Goal: Task Accomplishment & Management: Use online tool/utility

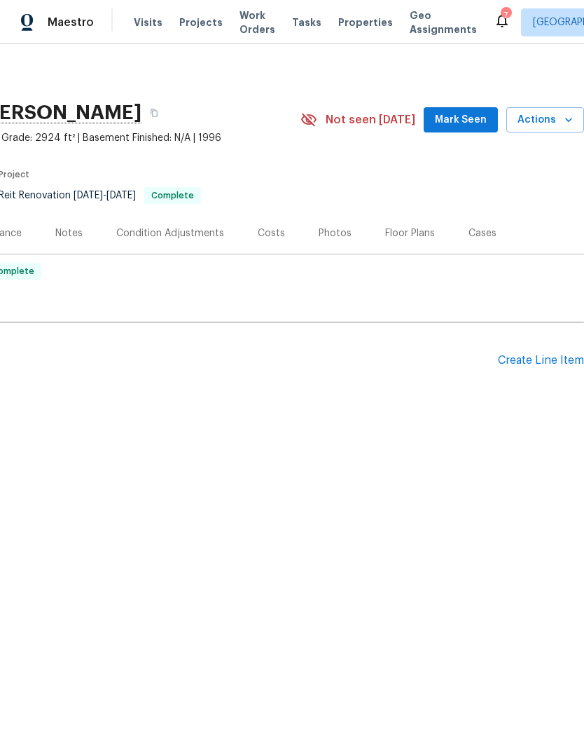
scroll to position [0, 207]
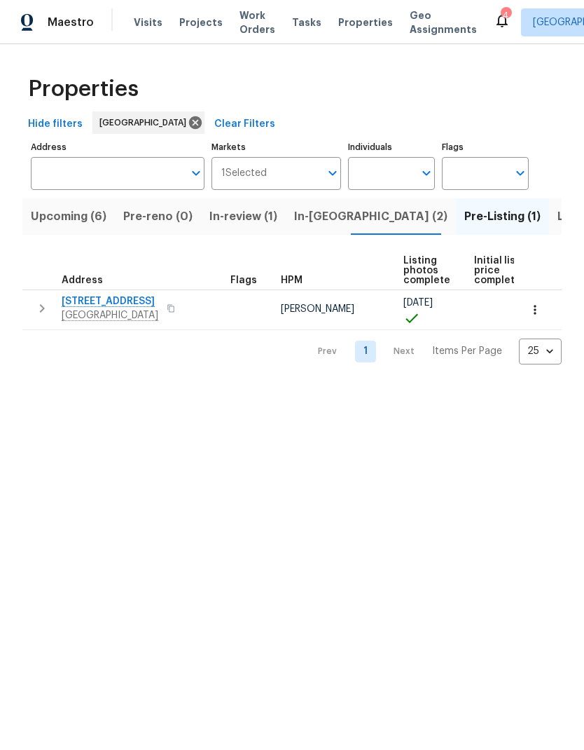
click at [292, 21] on span "Tasks" at bounding box center [306, 23] width 29 height 10
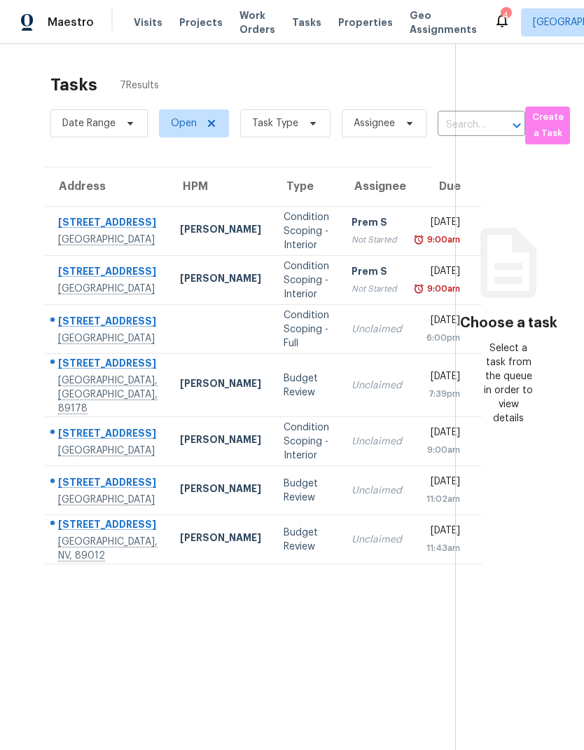
click at [150, 21] on span "Visits" at bounding box center [148, 22] width 29 height 14
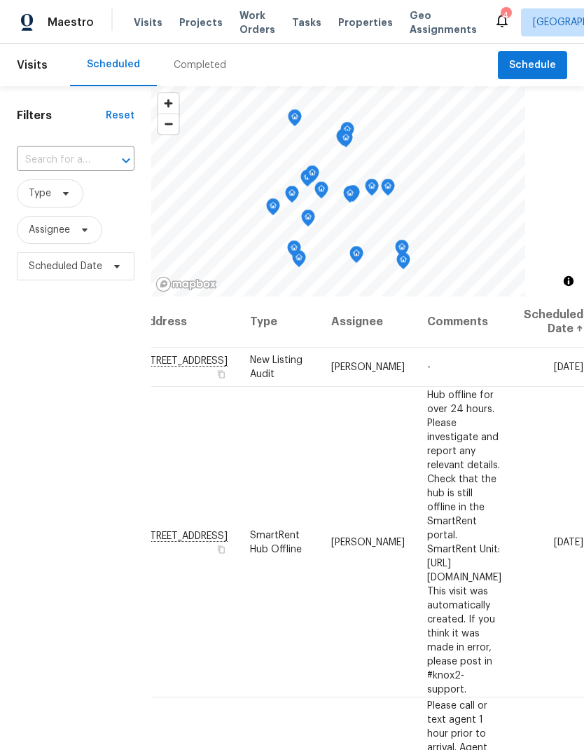
scroll to position [0, 126]
click at [0, 0] on div at bounding box center [0, 0] width 0 height 0
click at [0, 0] on icon at bounding box center [0, 0] width 0 height 0
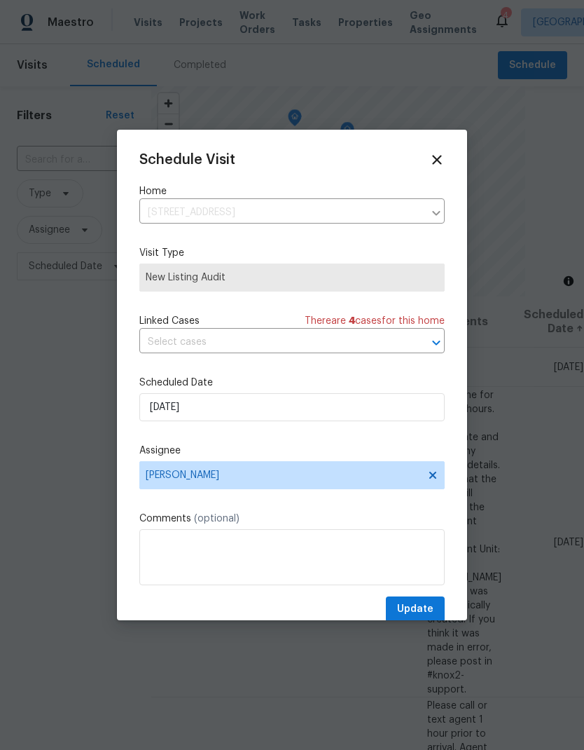
click at [159, 371] on div "Schedule Visit Home 2005 Fontenelle St, Las Vegas, NV 89102 ​ Visit Type New Li…" at bounding box center [291, 387] width 305 height 470
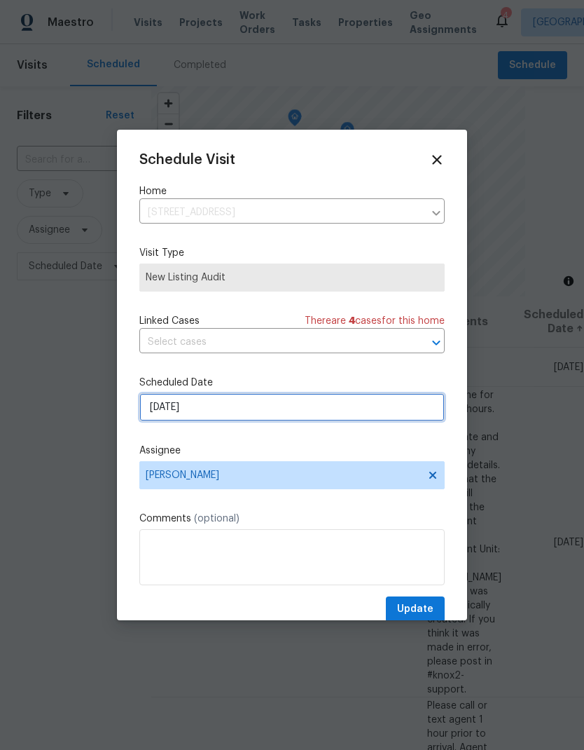
click at [155, 410] on input "8/19/2025" at bounding box center [291, 407] width 305 height 28
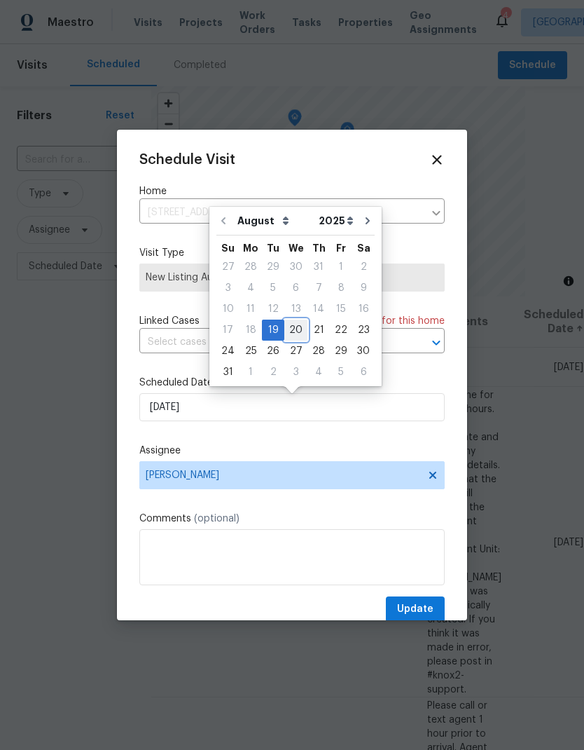
click at [294, 327] on div "20" at bounding box center [295, 330] width 23 height 20
type input "[DATE]"
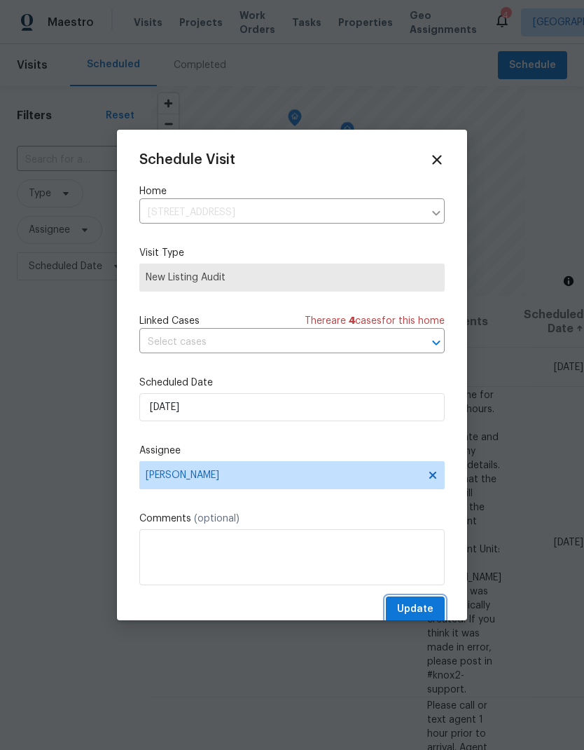
click at [425, 600] on button "Update" at bounding box center [415, 609] width 59 height 26
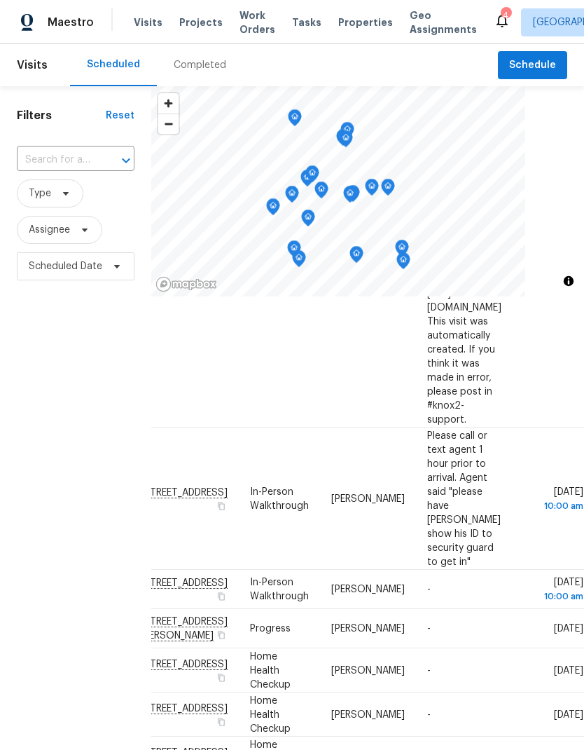
scroll to position [230, 126]
click at [0, 0] on icon at bounding box center [0, 0] width 0 height 0
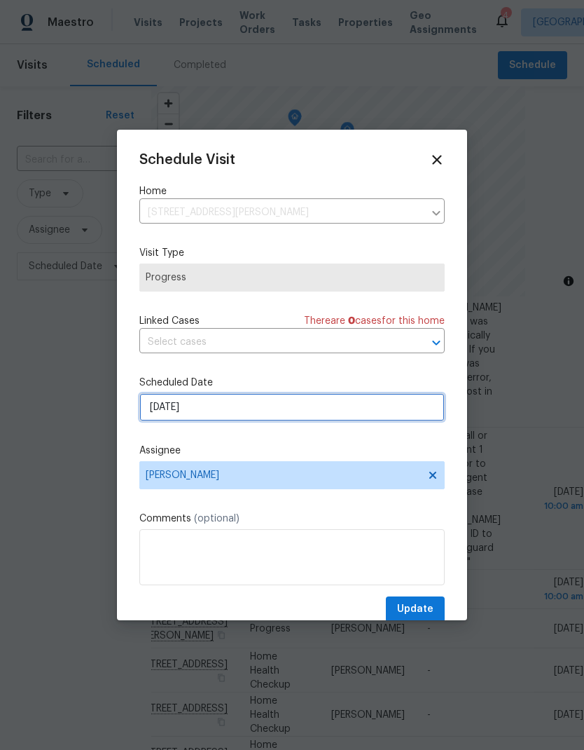
click at [151, 416] on input "[DATE]" at bounding box center [291, 407] width 305 height 28
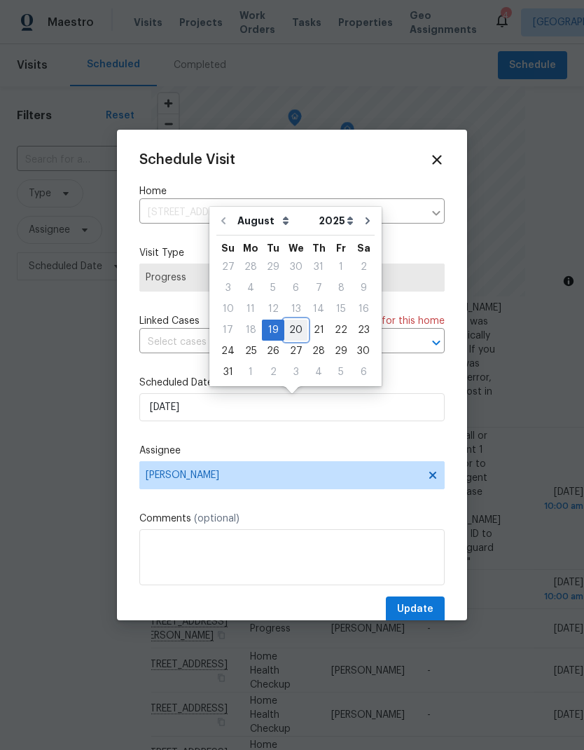
click at [293, 327] on div "20" at bounding box center [295, 330] width 23 height 20
type input "[DATE]"
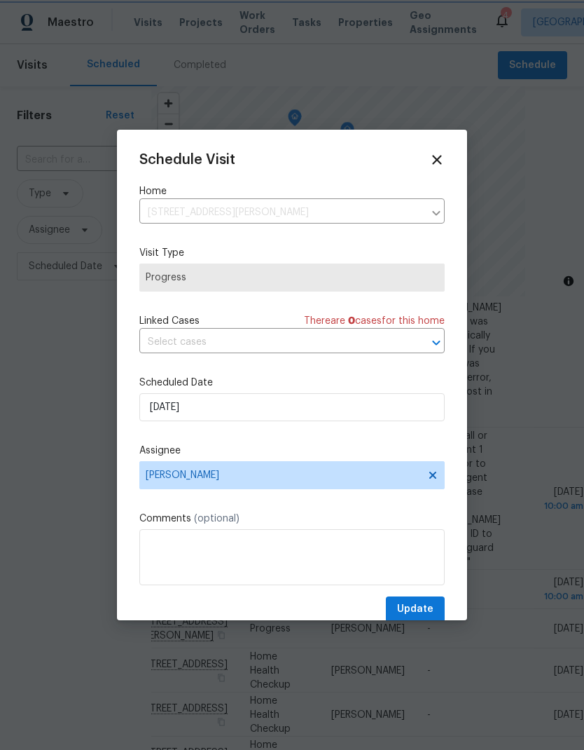
scroll to position [1, 0]
click at [421, 608] on span "Update" at bounding box center [415, 609] width 36 height 18
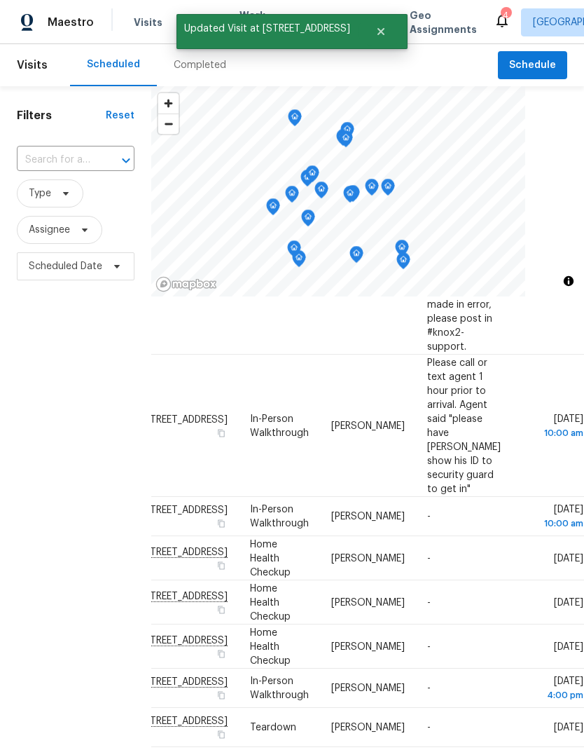
scroll to position [303, 126]
click at [527, 580] on td "[DATE]" at bounding box center [548, 602] width 71 height 44
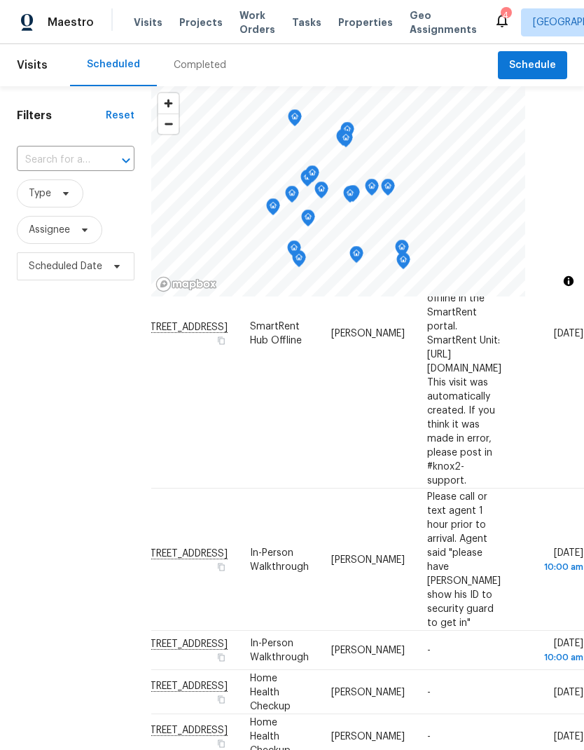
scroll to position [172, 126]
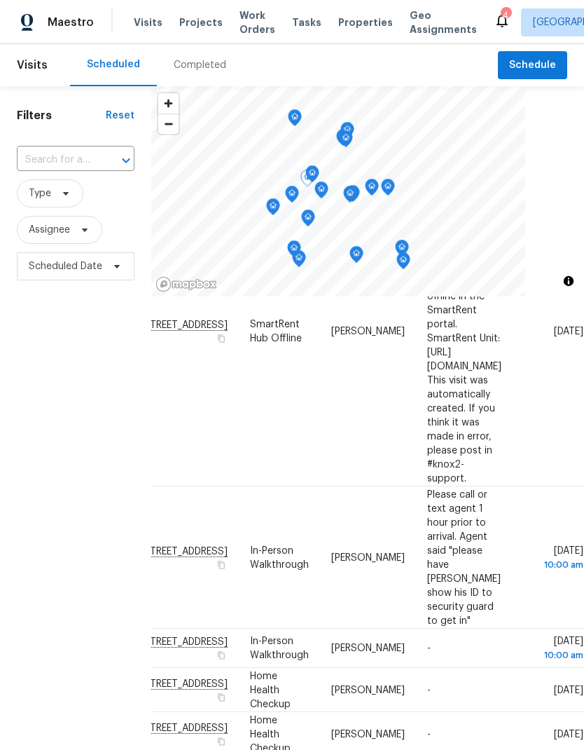
click at [0, 0] on icon at bounding box center [0, 0] width 0 height 0
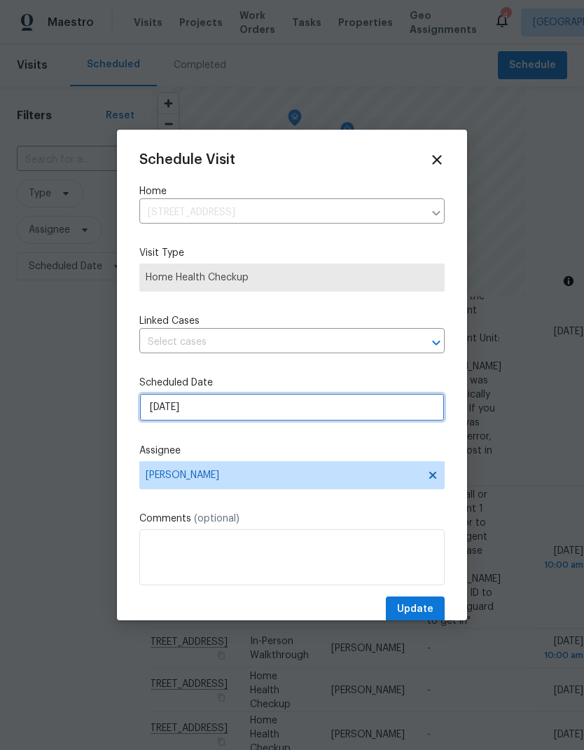
click at [325, 411] on input "[DATE]" at bounding box center [291, 407] width 305 height 28
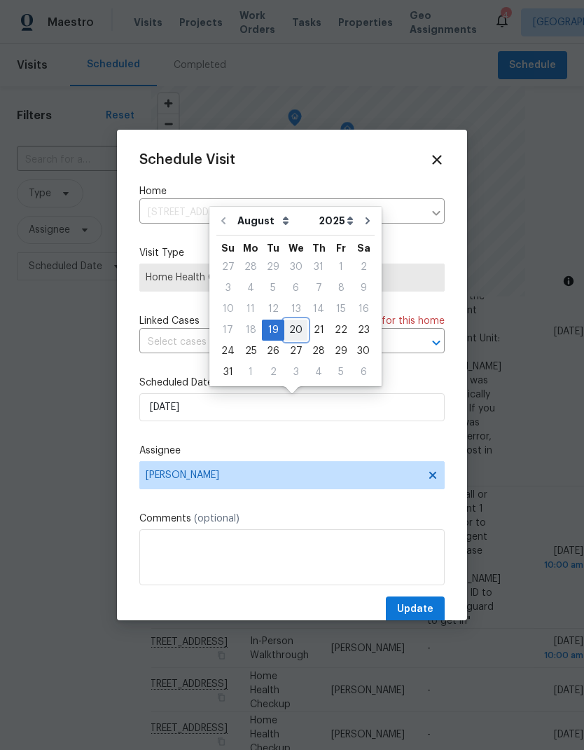
click at [292, 328] on div "20" at bounding box center [295, 330] width 23 height 20
type input "8/20/2025"
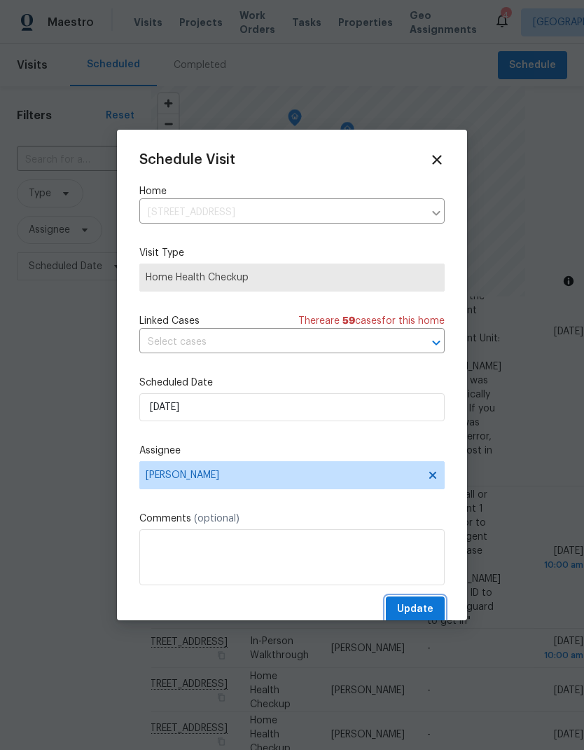
click at [423, 606] on span "Update" at bounding box center [415, 609] width 36 height 18
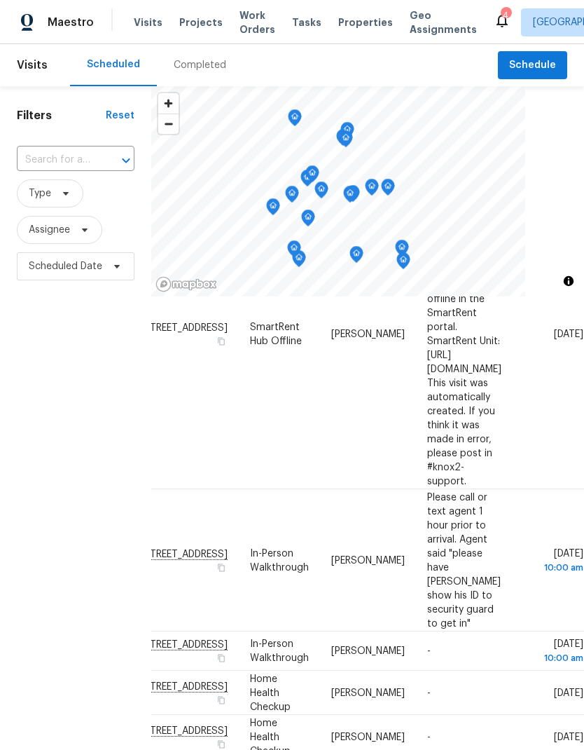
scroll to position [167, 126]
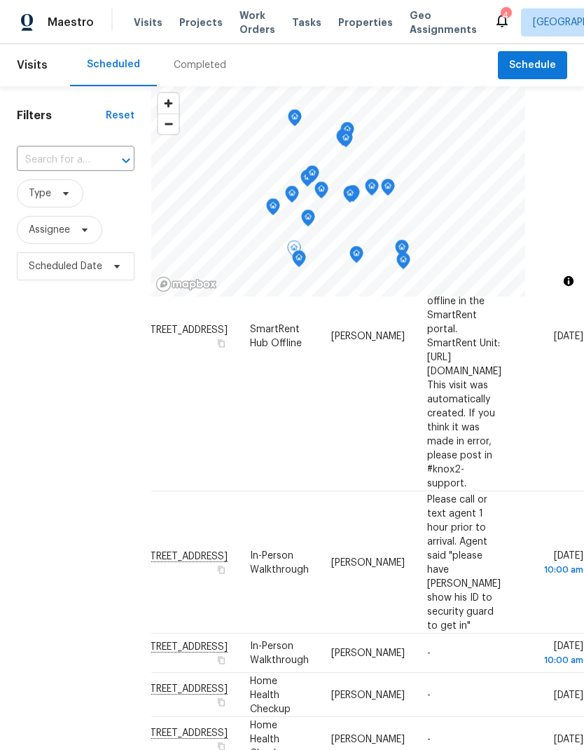
click at [521, 717] on td "Tue, Aug 19" at bounding box center [548, 739] width 71 height 44
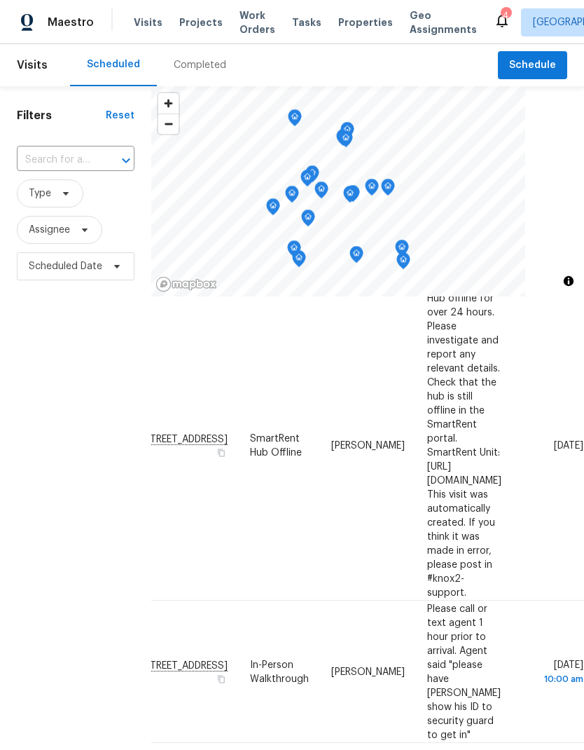
scroll to position [55, 126]
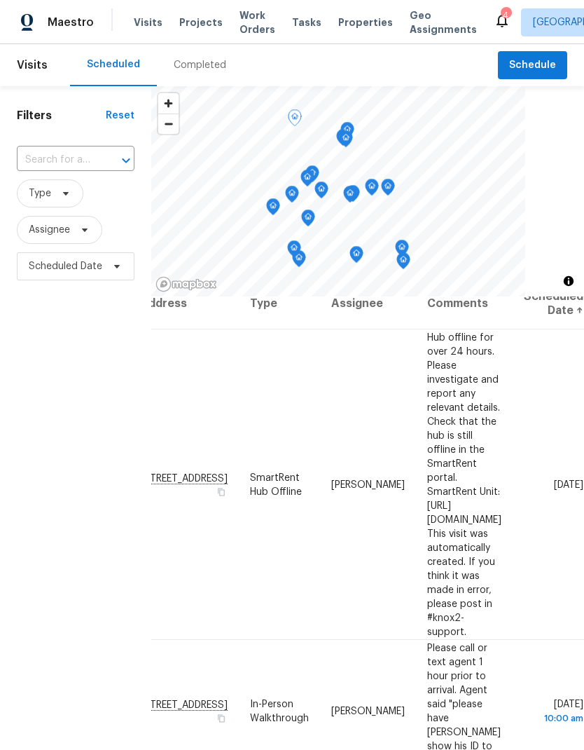
scroll to position [18, 126]
click at [0, 0] on icon at bounding box center [0, 0] width 0 height 0
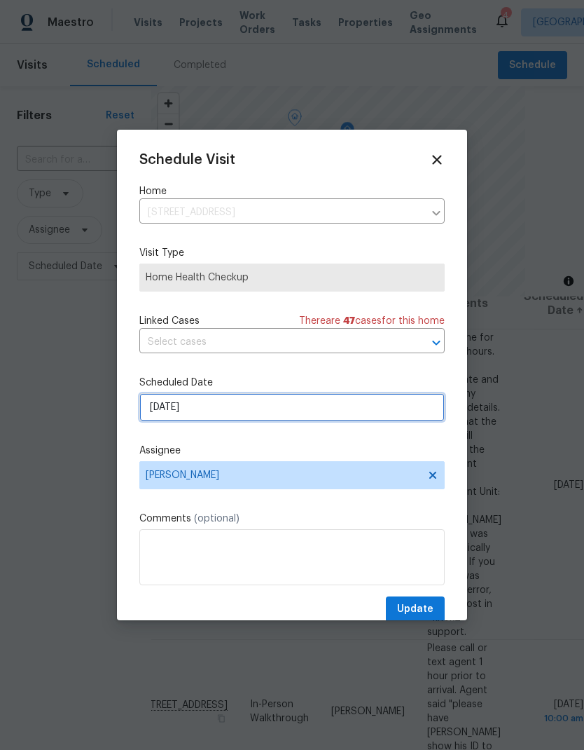
click at [143, 415] on input "[DATE]" at bounding box center [291, 407] width 305 height 28
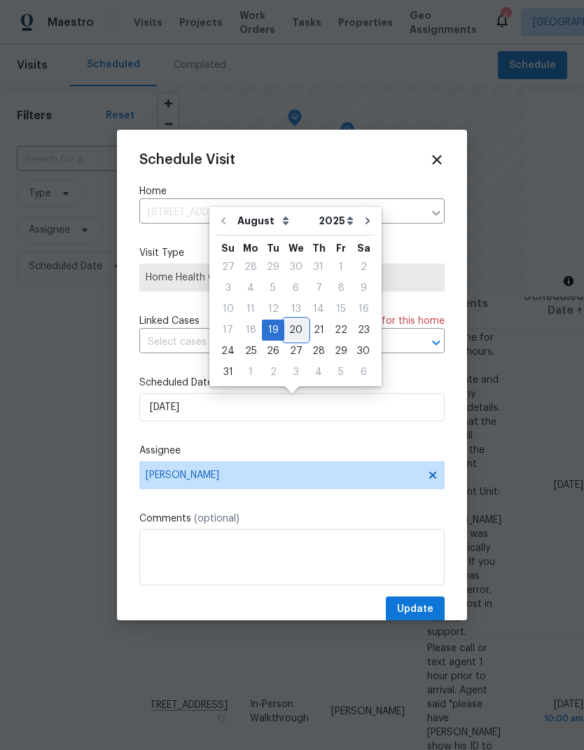
click at [294, 331] on div "20" at bounding box center [295, 330] width 23 height 20
type input "[DATE]"
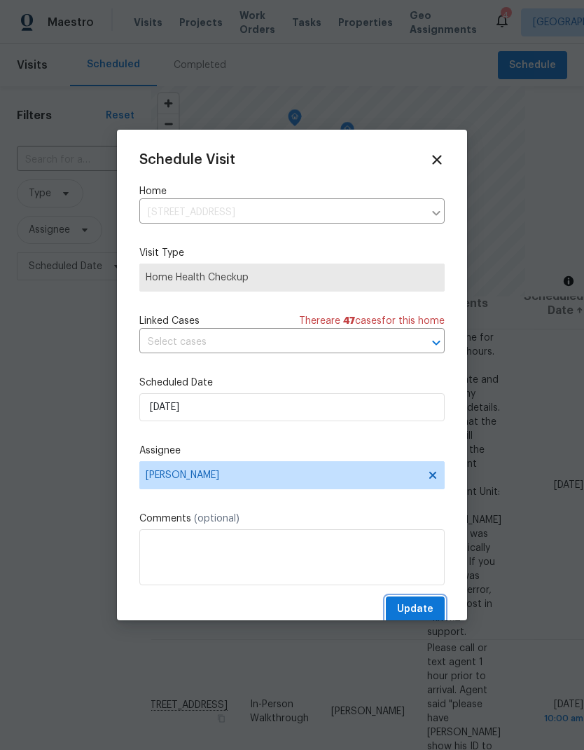
click at [421, 600] on button "Update" at bounding box center [415, 609] width 59 height 26
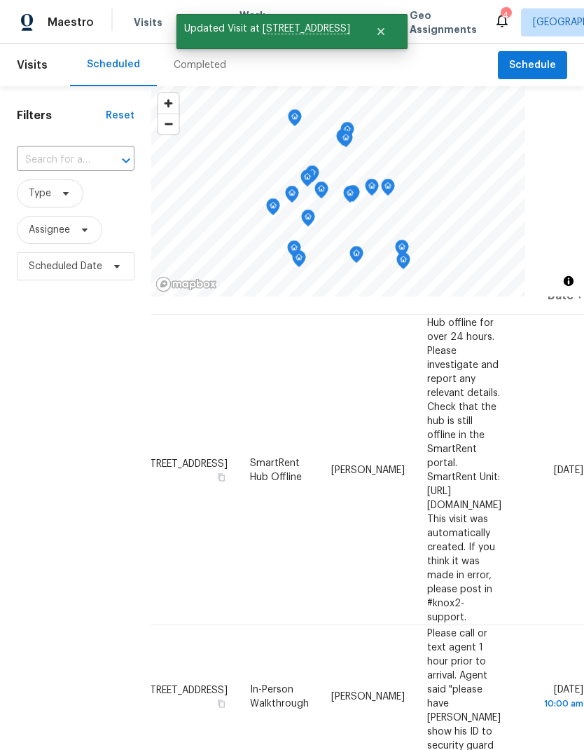
scroll to position [30, 126]
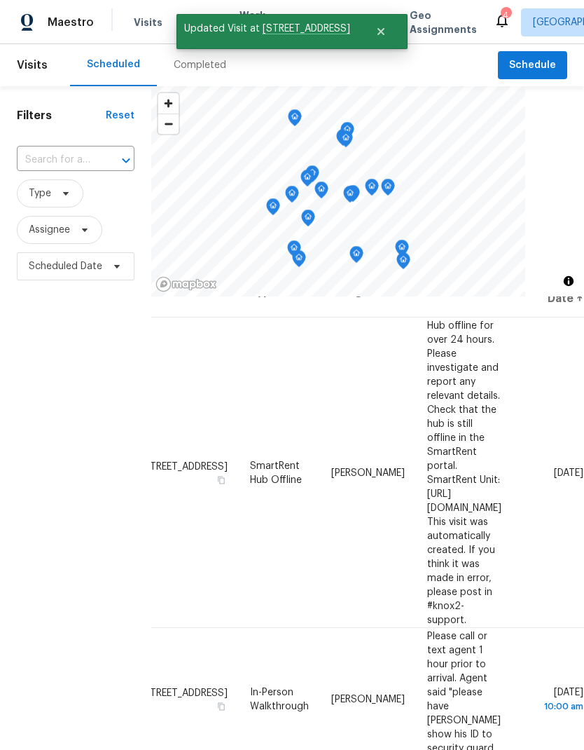
click at [0, 0] on span at bounding box center [0, 0] width 0 height 0
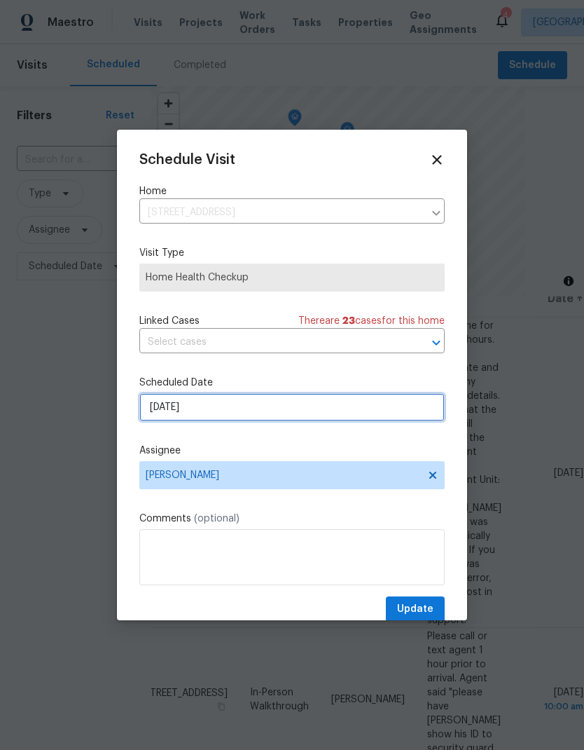
click at [151, 420] on input "[DATE]" at bounding box center [291, 407] width 305 height 28
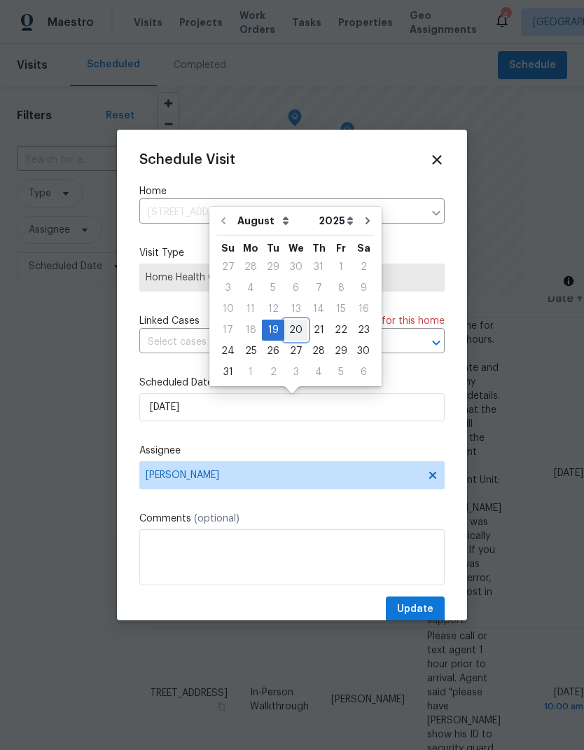
click at [288, 336] on div "20" at bounding box center [295, 330] width 23 height 20
type input "8/20/2025"
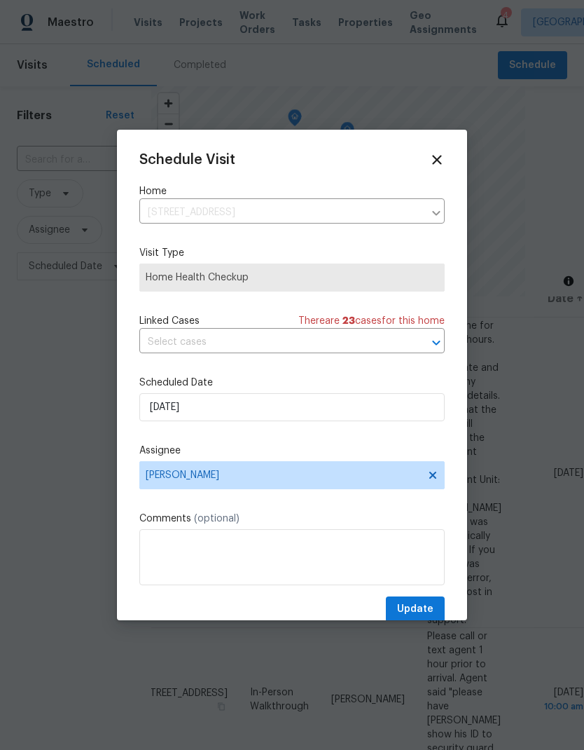
click at [426, 595] on div "Schedule Visit Home 9133 Black Beauty St, Las Vegas, NV 89113 ​ Visit Type Home…" at bounding box center [291, 387] width 305 height 470
click at [421, 605] on span "Update" at bounding box center [415, 609] width 36 height 18
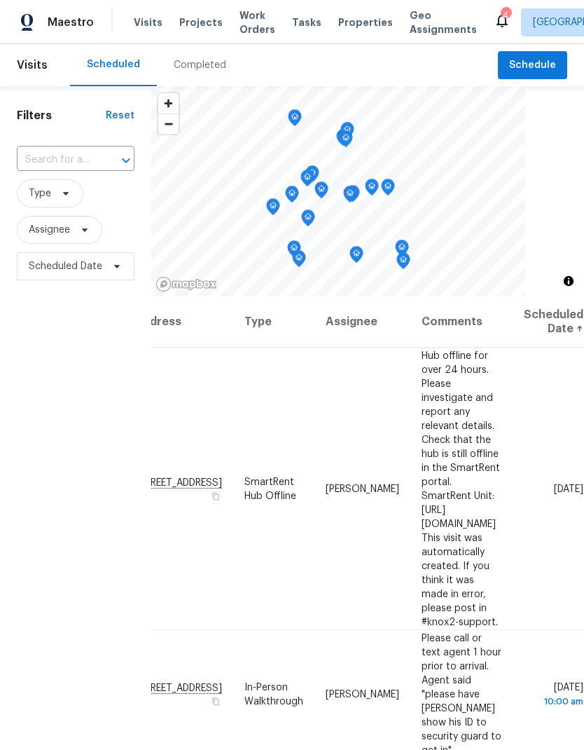
scroll to position [0, 46]
click at [186, 29] on span "Projects" at bounding box center [200, 22] width 43 height 14
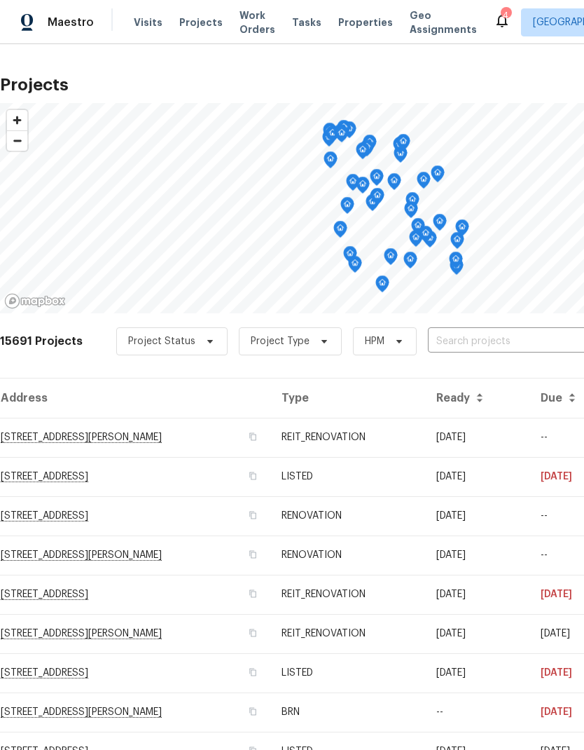
click at [352, 26] on span "Properties" at bounding box center [365, 22] width 55 height 14
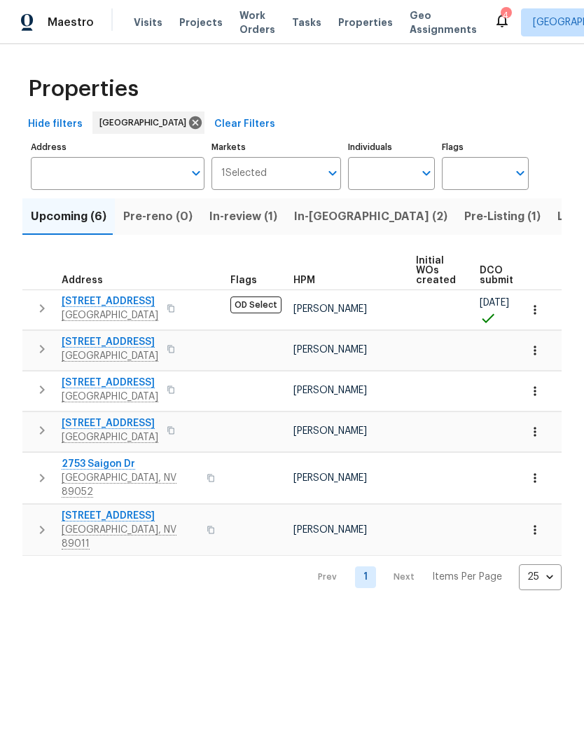
click at [537, 314] on icon "button" at bounding box center [535, 310] width 14 height 14
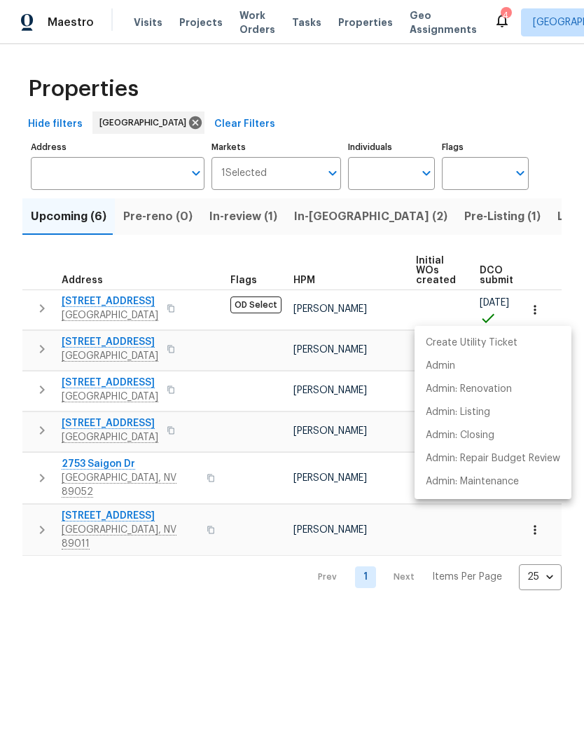
click at [100, 307] on div at bounding box center [292, 375] width 584 height 750
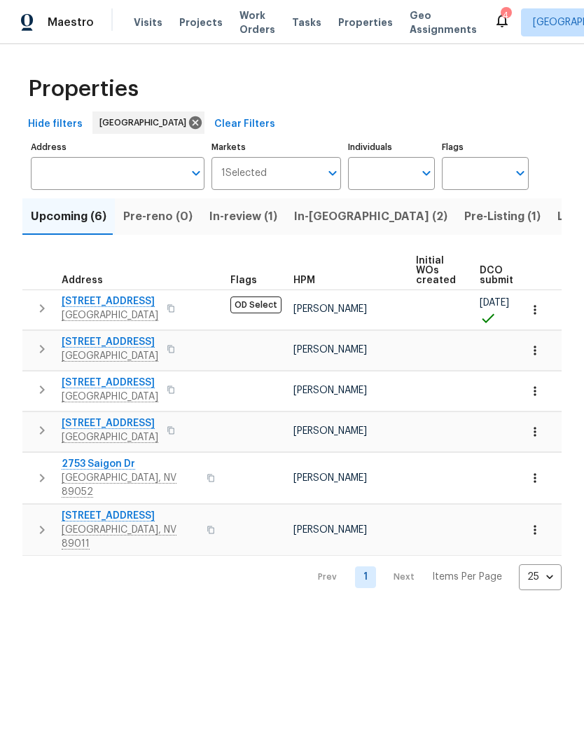
click at [100, 305] on span "4653 Curdsen Way" at bounding box center [110, 301] width 97 height 14
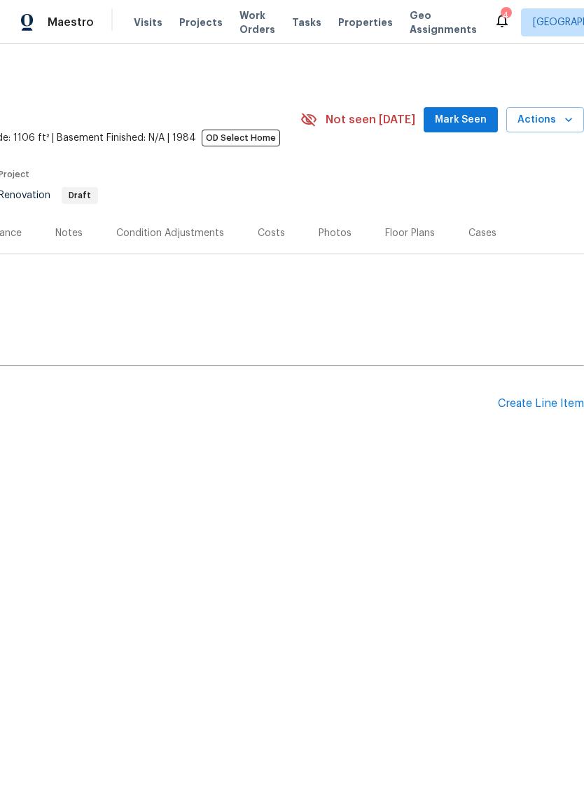
click at [558, 117] on span "Actions" at bounding box center [545, 120] width 55 height 18
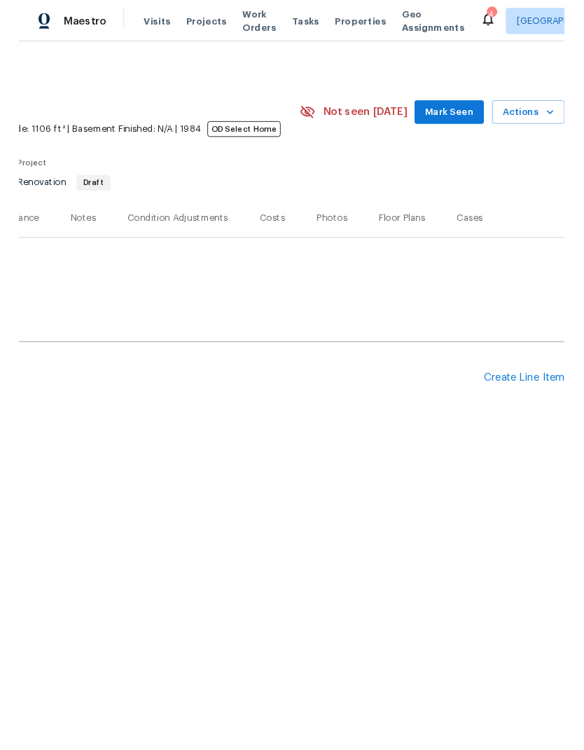
scroll to position [0, 207]
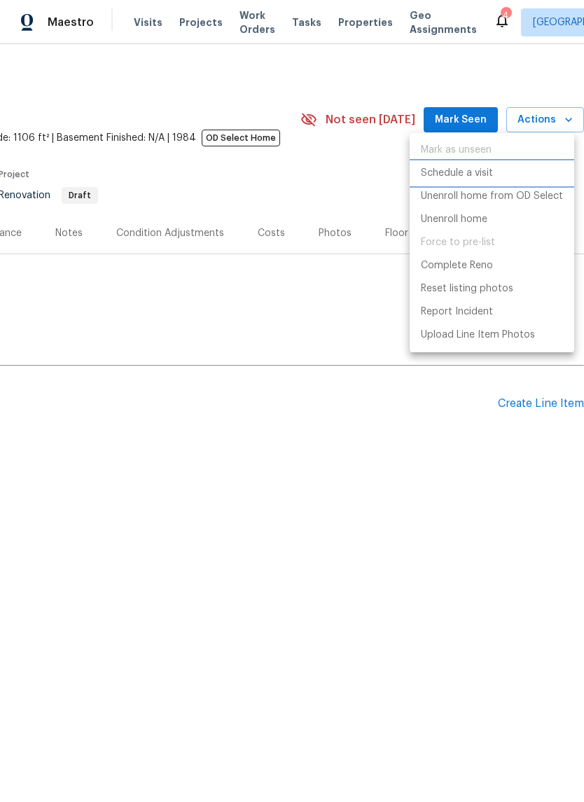
click at [488, 177] on p "Schedule a visit" at bounding box center [457, 173] width 72 height 15
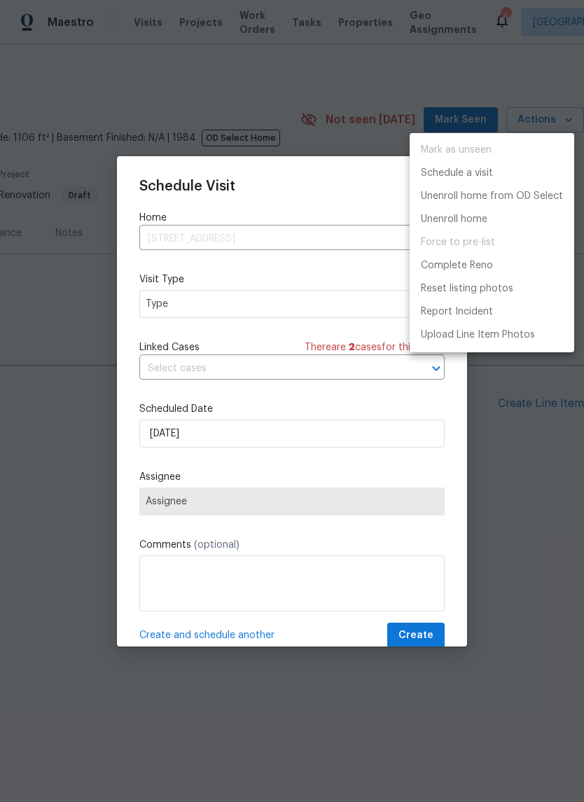
click at [310, 311] on div at bounding box center [292, 401] width 584 height 802
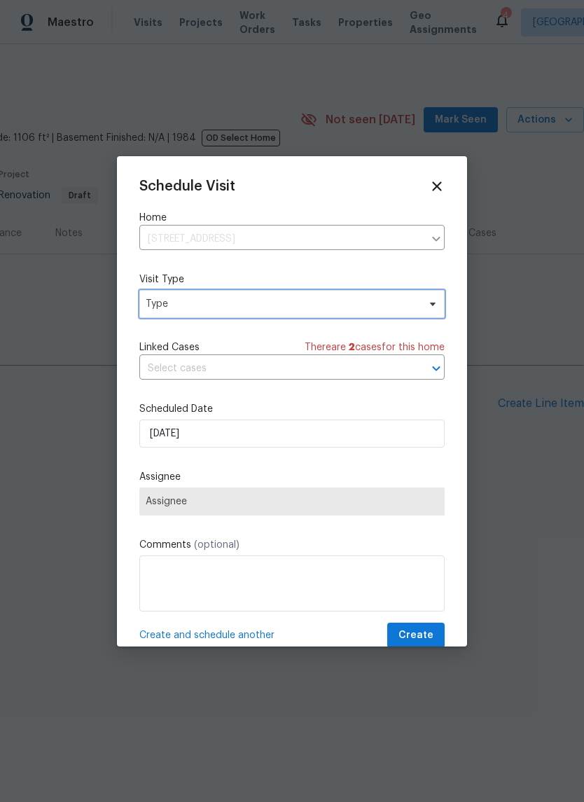
click at [337, 309] on span "Type" at bounding box center [282, 304] width 273 height 14
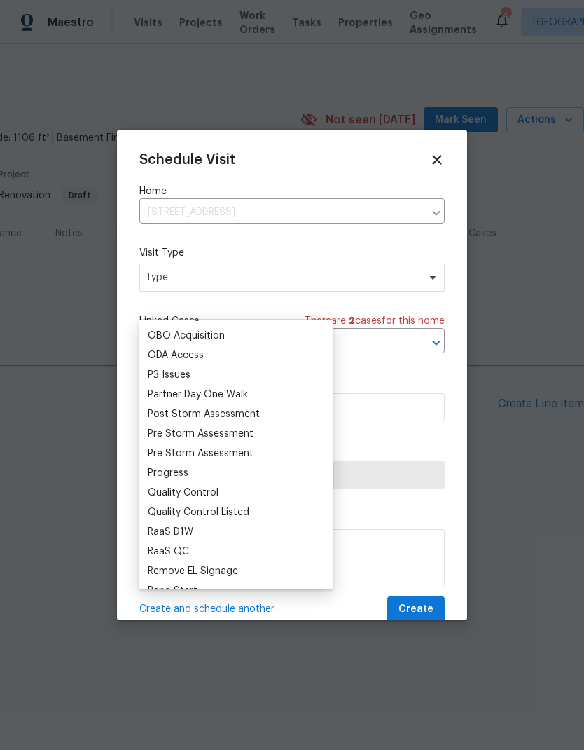
scroll to position [801, 0]
click at [206, 474] on div "Progress" at bounding box center [236, 472] width 185 height 20
click at [198, 476] on div "Progress" at bounding box center [236, 472] width 185 height 20
click at [185, 474] on div "Progress" at bounding box center [168, 472] width 41 height 14
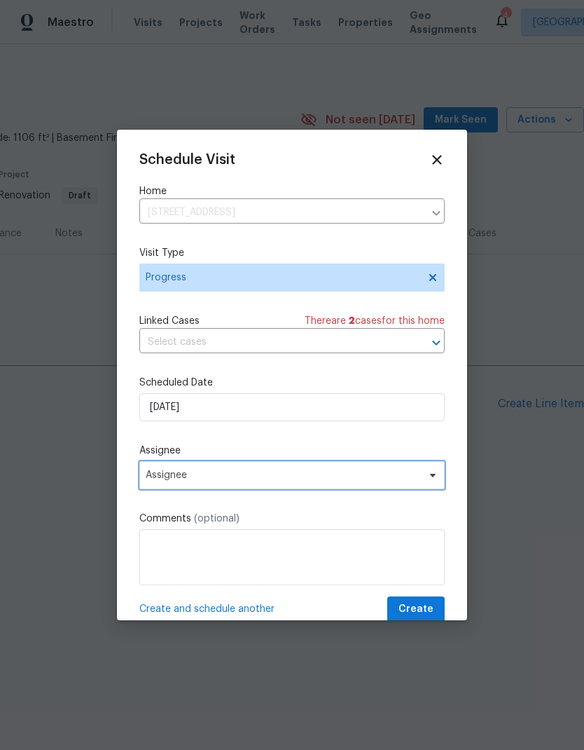
click at [240, 474] on span "Assignee" at bounding box center [283, 474] width 275 height 11
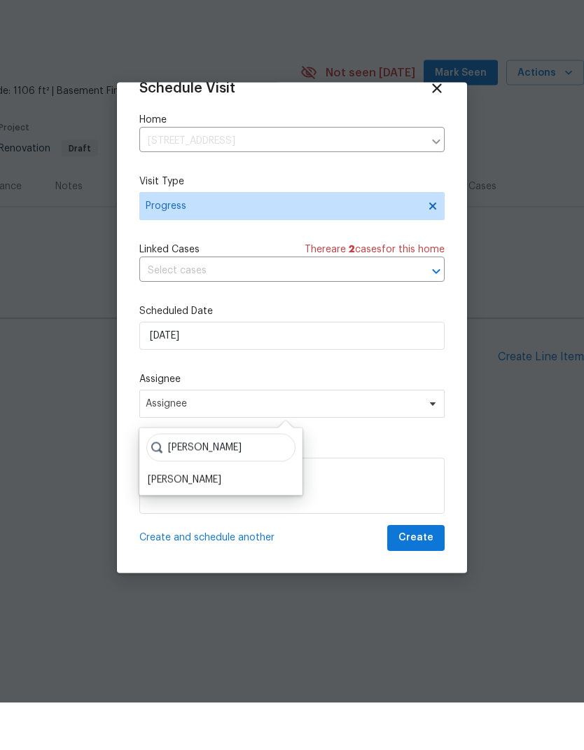
scroll to position [27, 0]
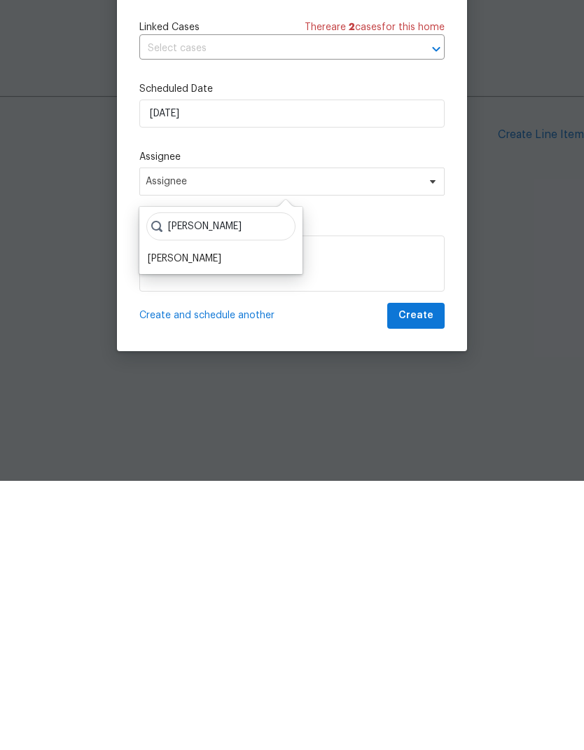
type input "[PERSON_NAME]"
click at [216, 521] on div "[PERSON_NAME]" at bounding box center [185, 528] width 74 height 14
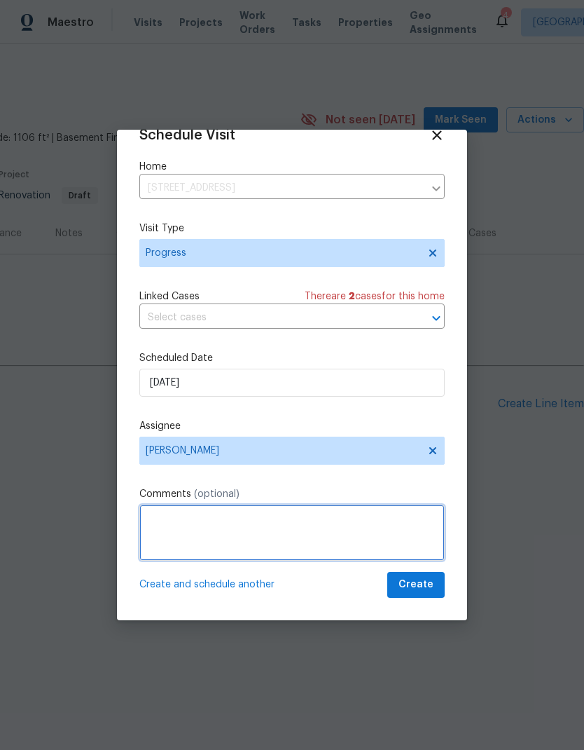
click at [237, 523] on textarea at bounding box center [291, 532] width 305 height 56
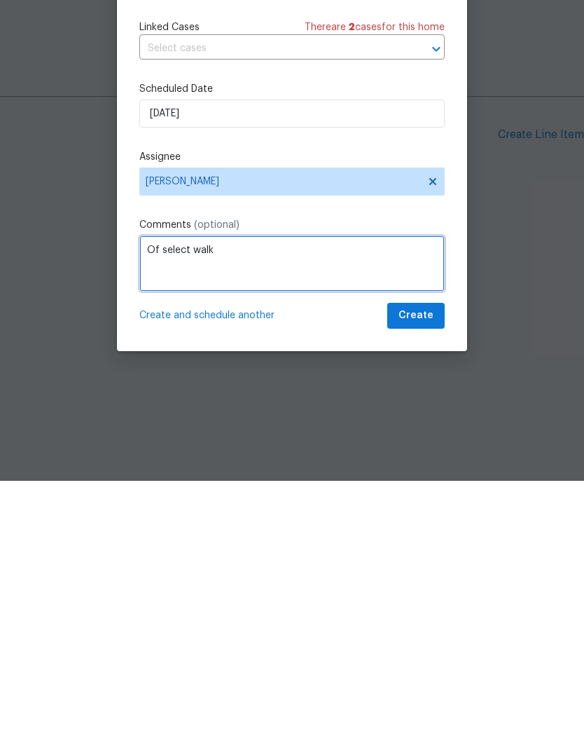
click at [158, 504] on textarea "Of select walk" at bounding box center [291, 532] width 305 height 56
click at [360, 504] on textarea "Od select walk" at bounding box center [291, 532] width 305 height 56
type textarea "Od select walk 930"
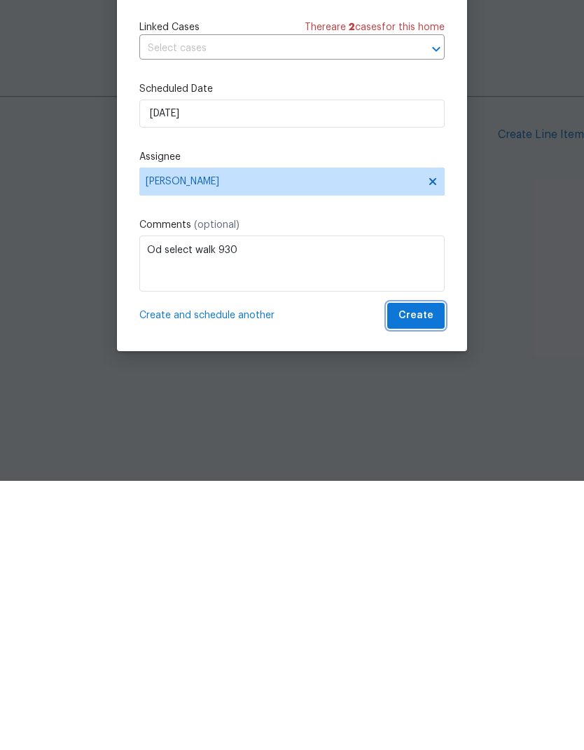
click at [413, 576] on span "Create" at bounding box center [416, 585] width 35 height 18
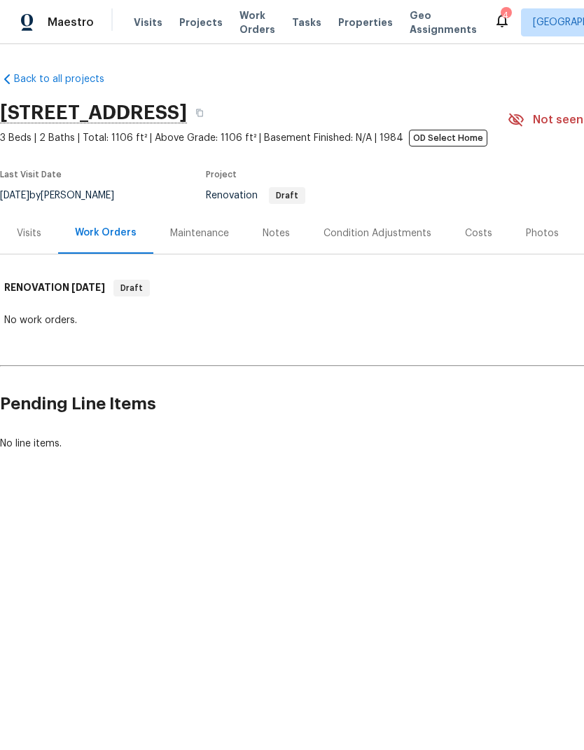
scroll to position [0, 0]
